Goal: Book appointment/travel/reservation

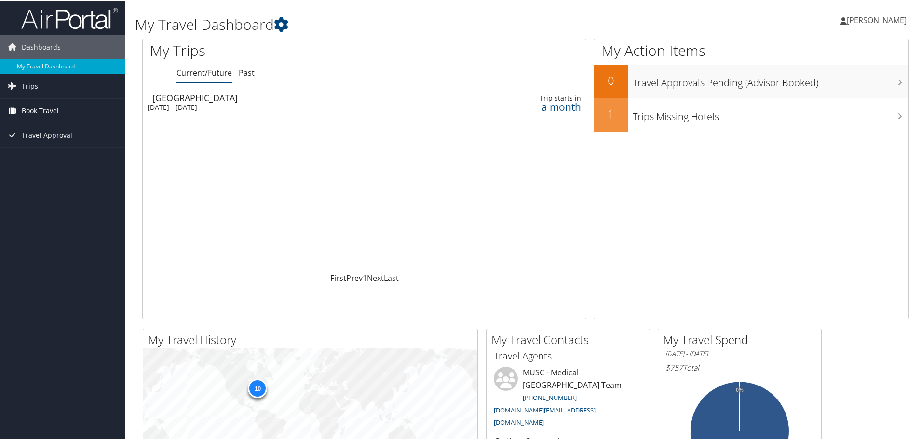
click at [69, 117] on link "Book Travel" at bounding box center [62, 110] width 125 height 24
click at [64, 161] on link "Book/Manage Online Trips" at bounding box center [62, 158] width 125 height 14
